Goal: Task Accomplishment & Management: Complete application form

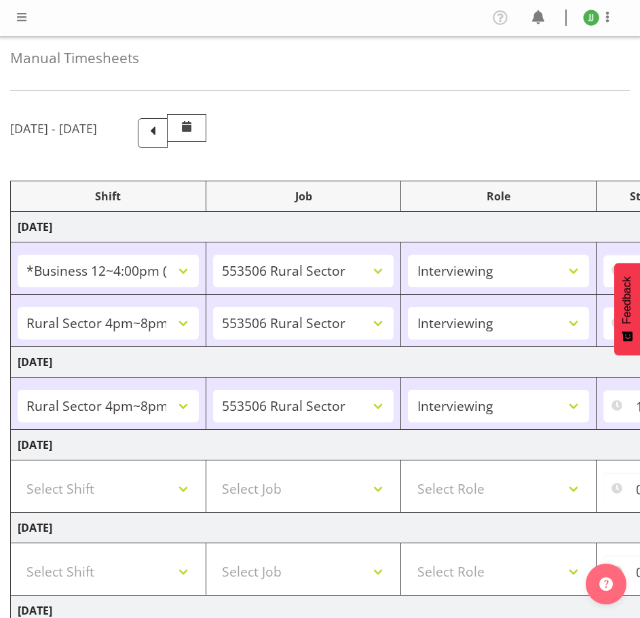
select select "81741"
select select "10587"
select select "47"
select select "81298"
select select "10587"
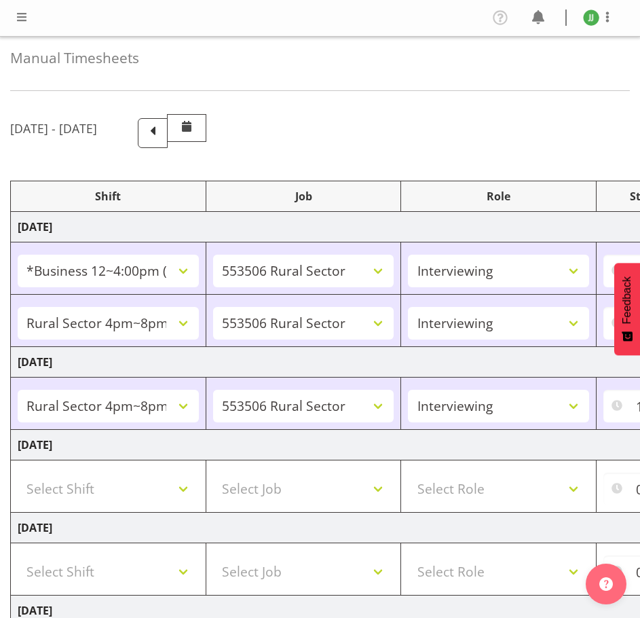
select select "47"
select select "81298"
select select "10587"
select select "47"
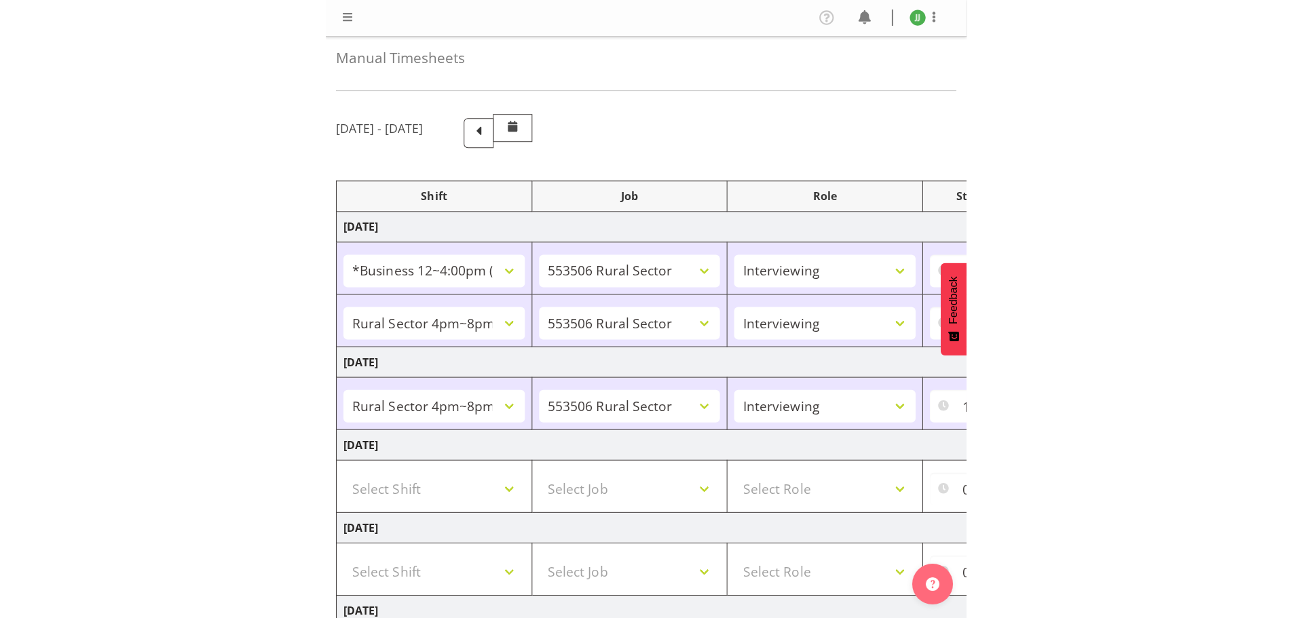
scroll to position [271, 0]
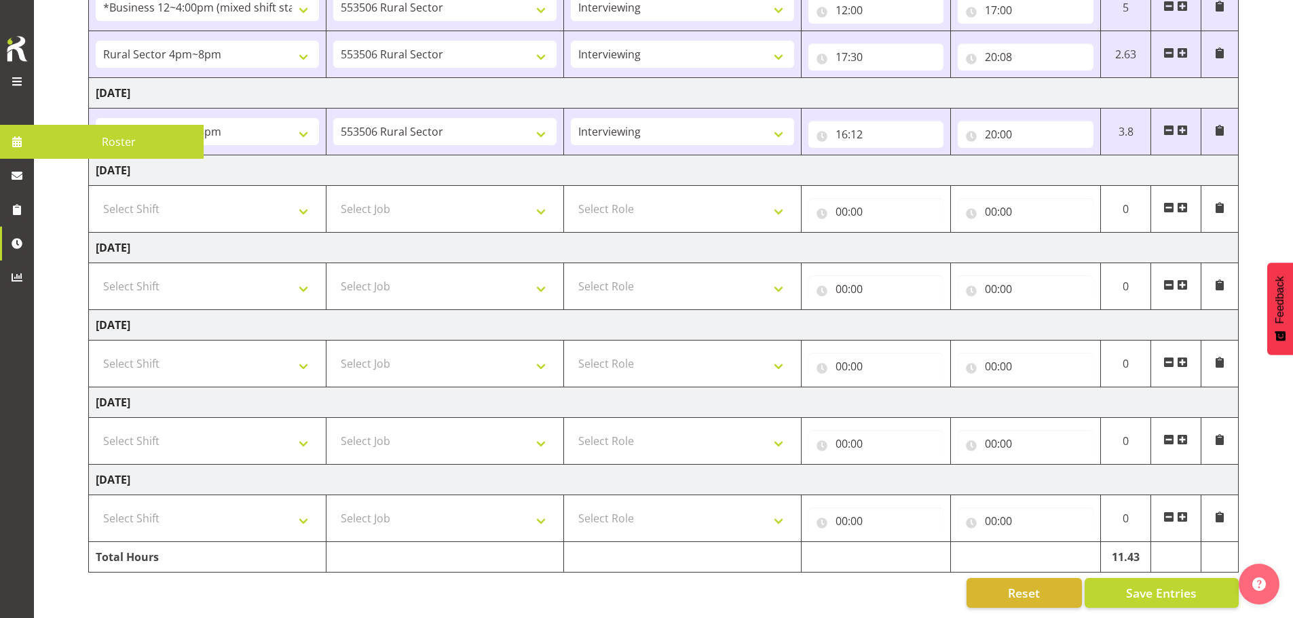
click at [21, 87] on span at bounding box center [17, 81] width 16 height 16
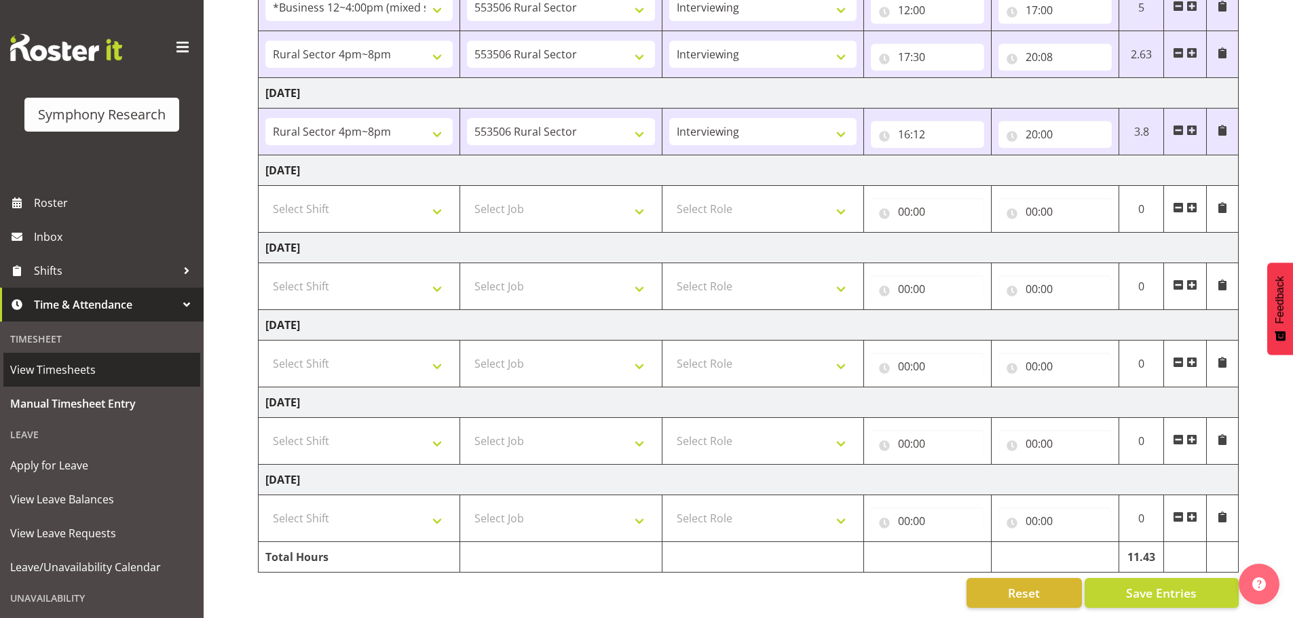
click at [58, 365] on span "View Timesheets" at bounding box center [101, 370] width 183 height 20
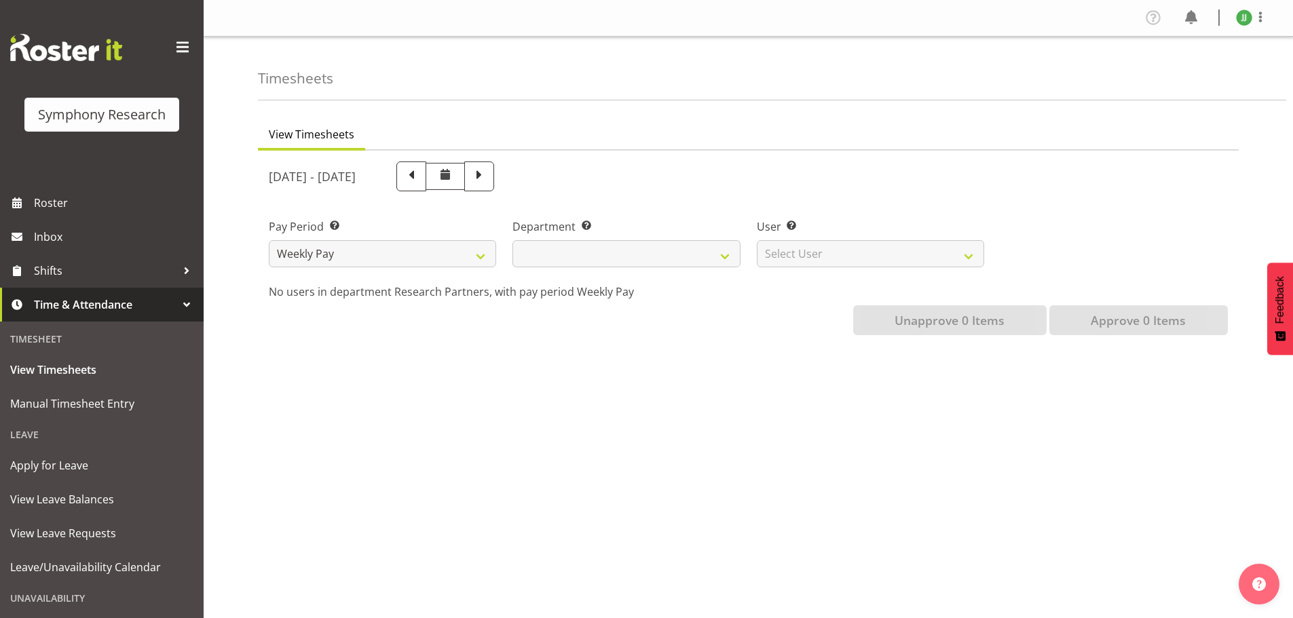
select select
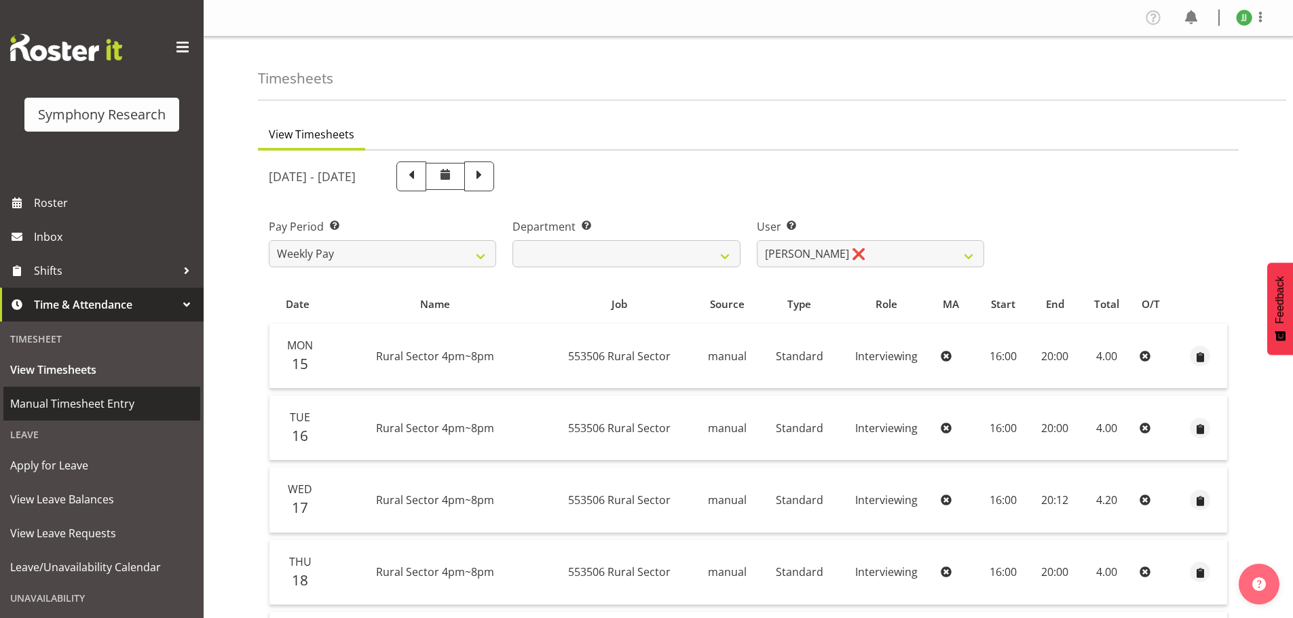
click at [83, 395] on span "Manual Timesheet Entry" at bounding box center [101, 404] width 183 height 20
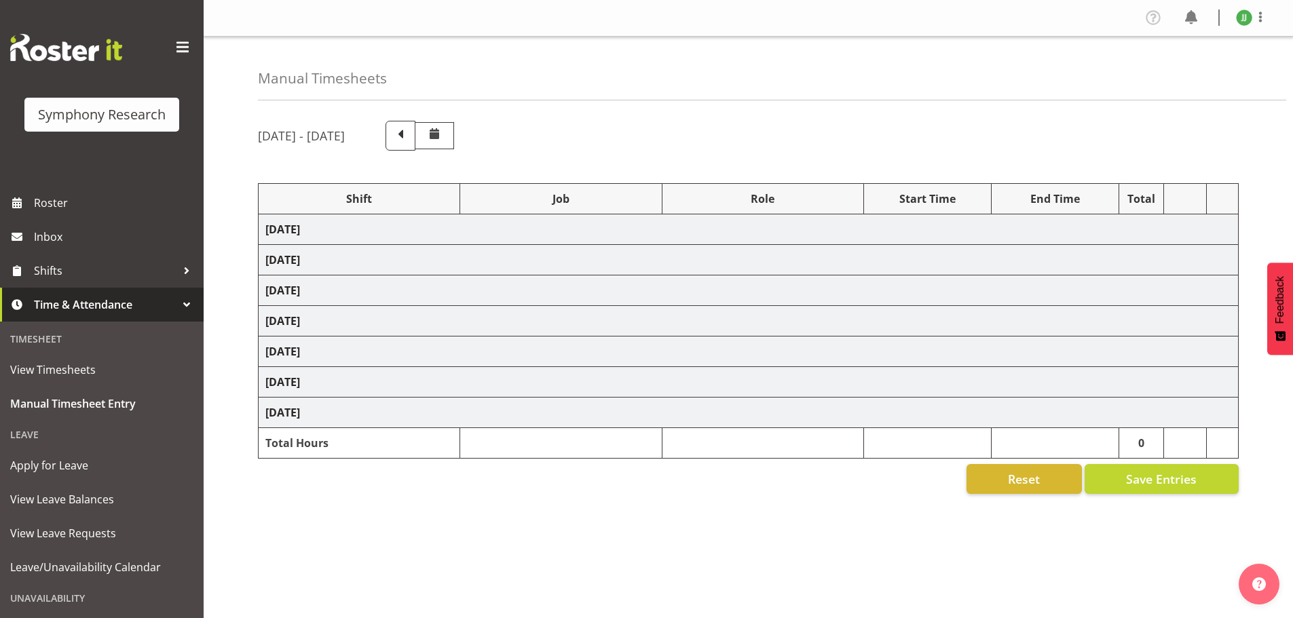
select select "81741"
select select "10587"
select select "47"
select select "81298"
select select "10587"
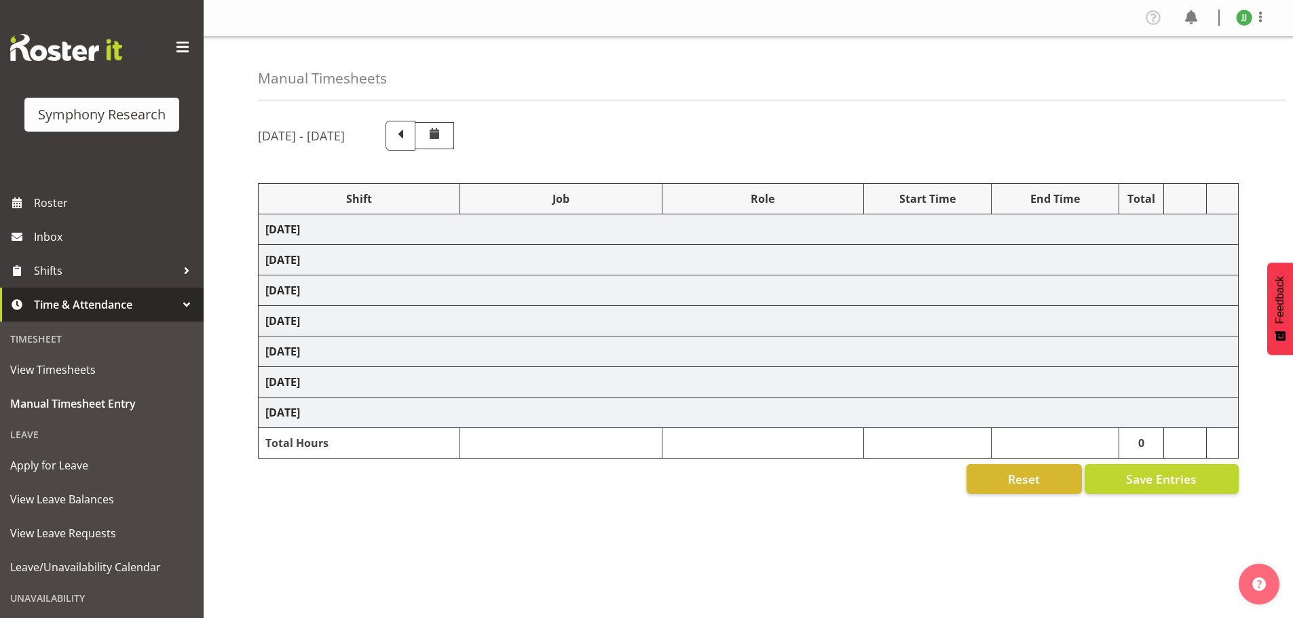
select select "47"
select select "81298"
select select "10587"
select select "47"
select select "20"
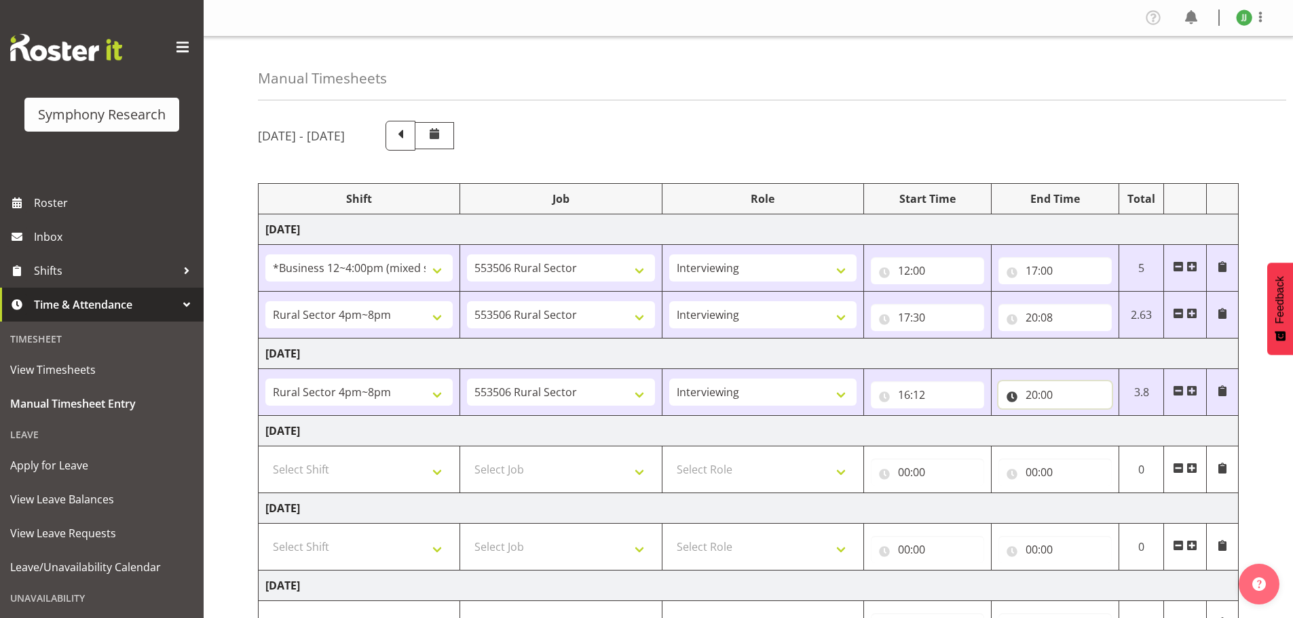
click at [1048, 393] on input "20:00" at bounding box center [1055, 395] width 113 height 27
click at [1128, 428] on select "00 01 02 03 04 05 06 07 08 09 10 11 12 13 14 15 16 17 18 19 20 21 22 23 24 25 2…" at bounding box center [1126, 430] width 31 height 27
select select "2"
click at [1111, 417] on select "00 01 02 03 04 05 06 07 08 09 10 11 12 13 14 15 16 17 18 19 20 21 22 23 24 25 2…" at bounding box center [1126, 430] width 31 height 27
type input "20:02"
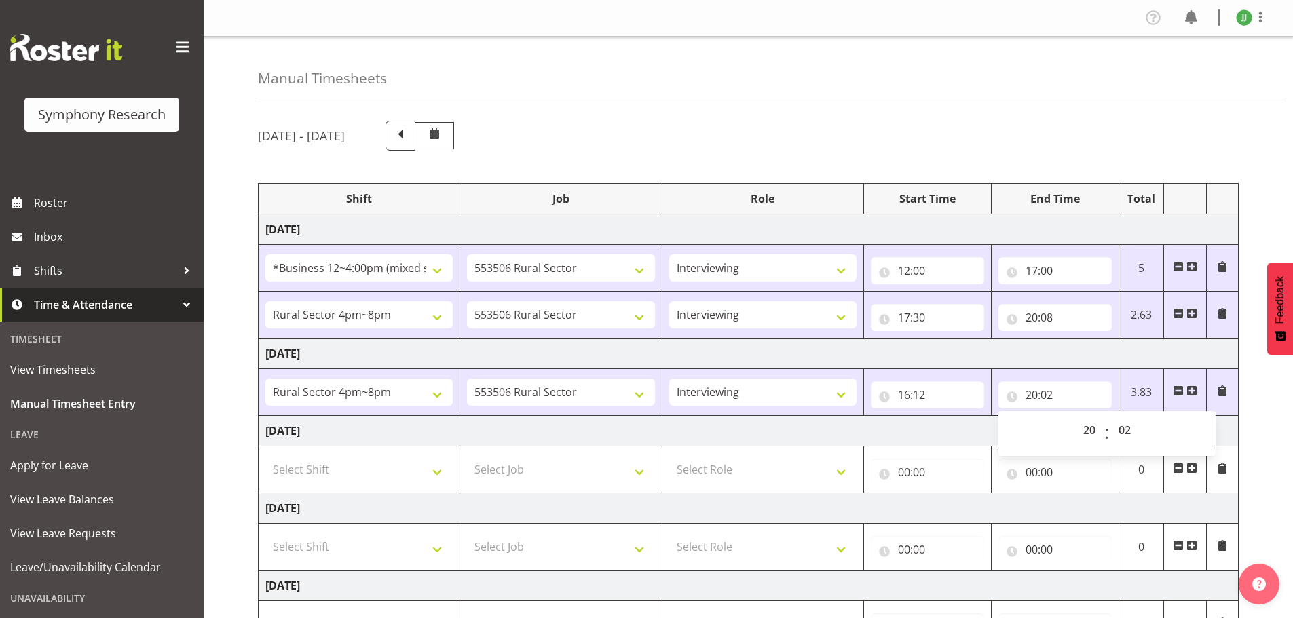
click at [1272, 447] on div "[DATE] - [DATE] Shift Job Role Start Time End Time Total [DATE] !!Weekend Resid…" at bounding box center [775, 495] width 1035 height 769
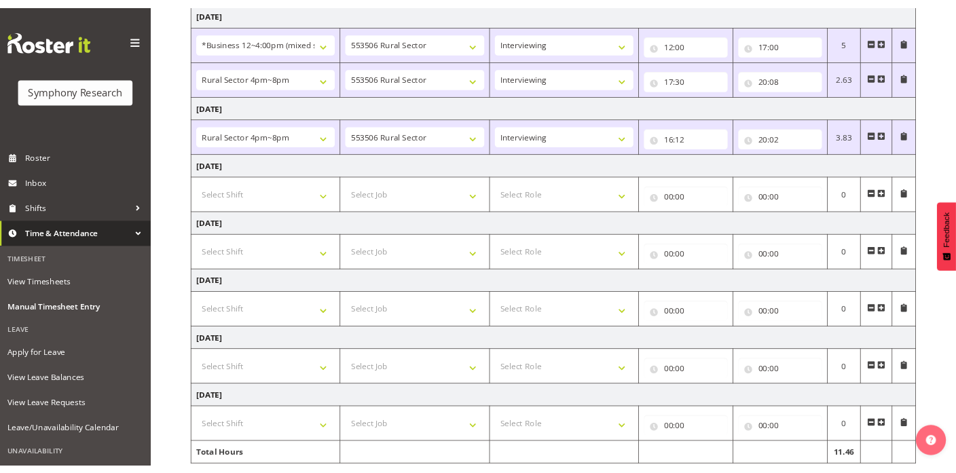
scroll to position [271, 0]
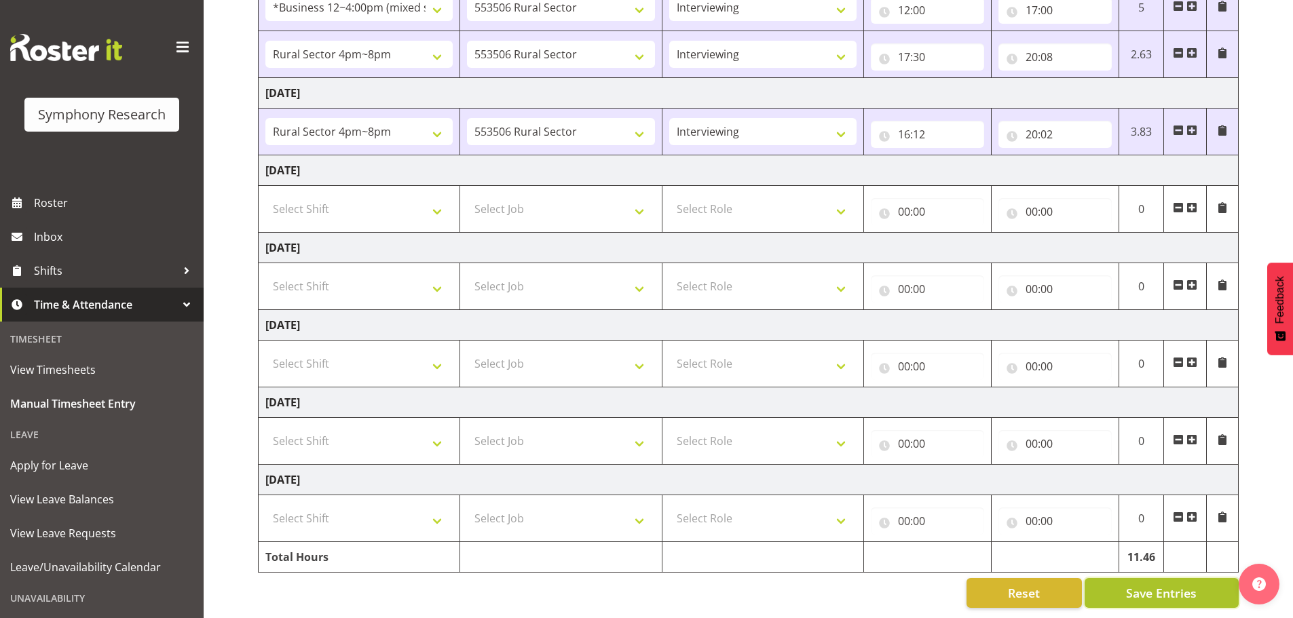
click at [1181, 589] on span "Save Entries" at bounding box center [1161, 594] width 71 height 18
